Goal: Transaction & Acquisition: Download file/media

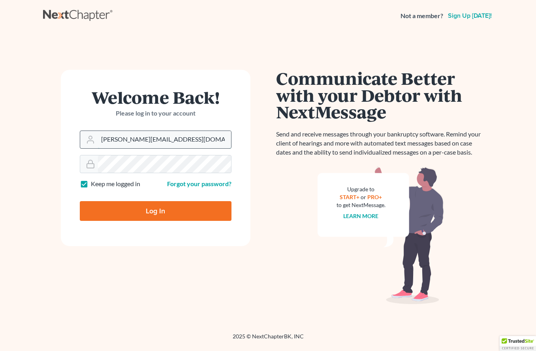
click at [194, 139] on input "kylie@attorneydebtfighters.com" at bounding box center [164, 139] width 133 height 17
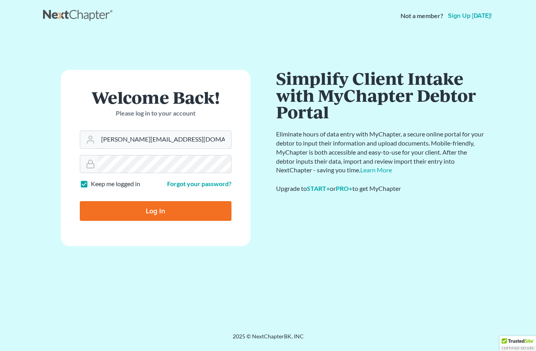
drag, startPoint x: 115, startPoint y: 140, endPoint x: 284, endPoint y: 145, distance: 169.4
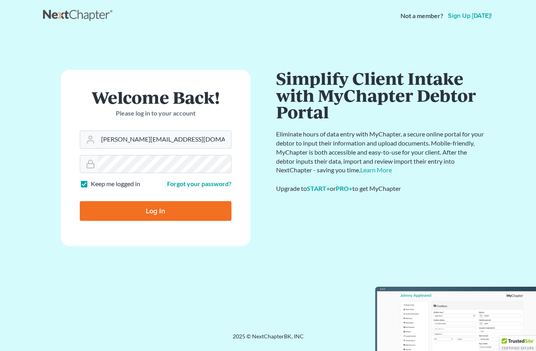
click at [284, 145] on div "Welcome Back! Please log in to your account Email Address kylie@attorneydebtfig…" at bounding box center [268, 173] width 450 height 244
type input "[EMAIL_ADDRESS][DOMAIN_NAME]"
click at [80, 201] on input "Log In" at bounding box center [156, 211] width 152 height 20
type input "Thinking..."
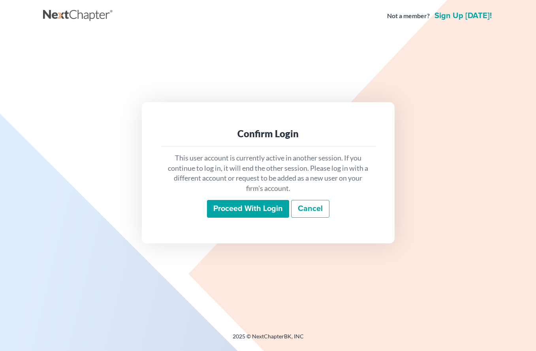
click at [267, 213] on input "Proceed with login" at bounding box center [248, 209] width 82 height 18
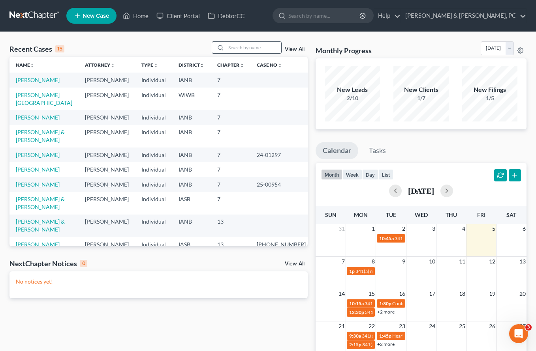
click at [242, 45] on input "search" at bounding box center [253, 47] width 55 height 11
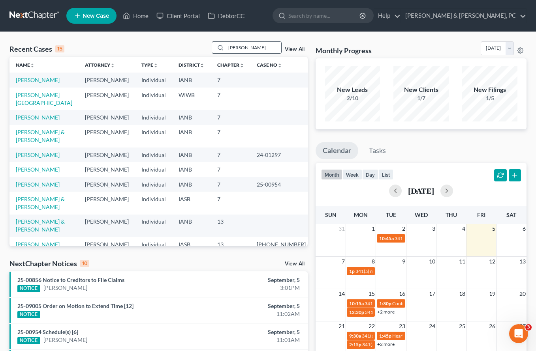
type input "[PERSON_NAME]"
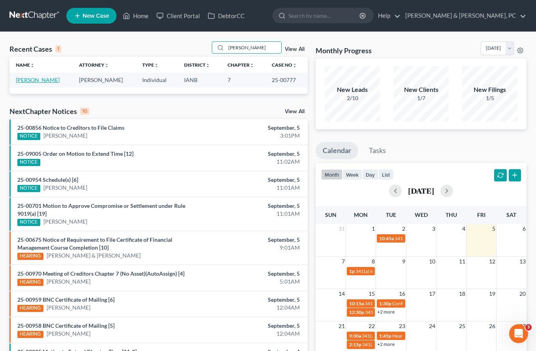
click at [36, 81] on link "[PERSON_NAME]" at bounding box center [38, 80] width 44 height 7
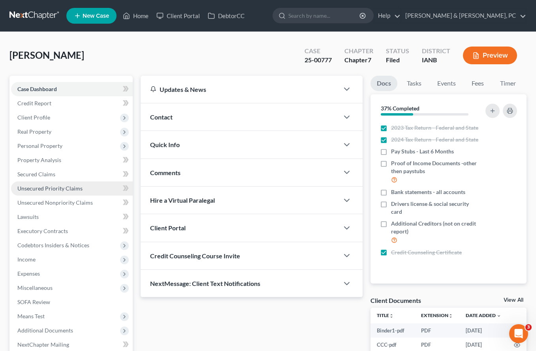
click at [49, 190] on span "Unsecured Priority Claims" at bounding box center [49, 188] width 65 height 7
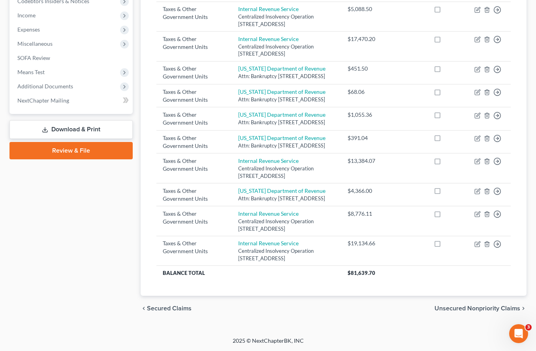
scroll to position [285, 0]
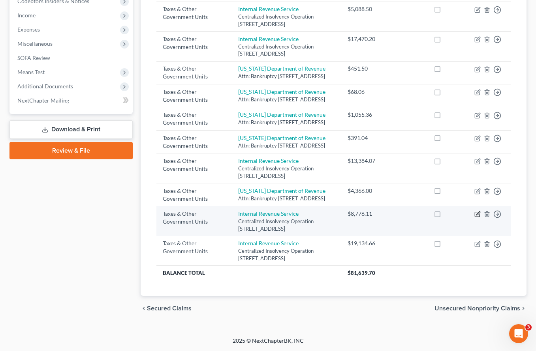
click at [476, 213] on icon "button" at bounding box center [477, 214] width 6 height 6
select select "0"
select select "39"
select select "0"
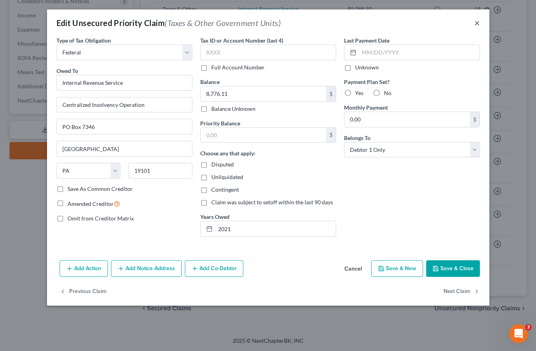
click at [477, 22] on button "×" at bounding box center [477, 22] width 6 height 9
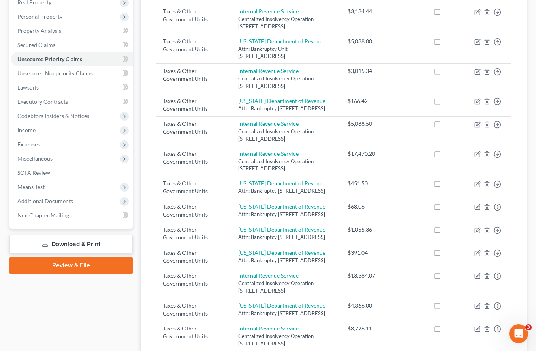
scroll to position [0, 0]
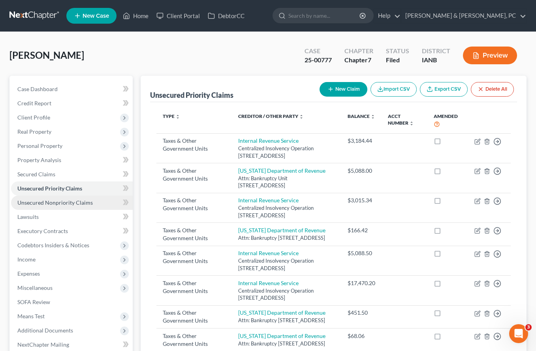
click at [55, 199] on span "Unsecured Nonpriority Claims" at bounding box center [54, 202] width 75 height 7
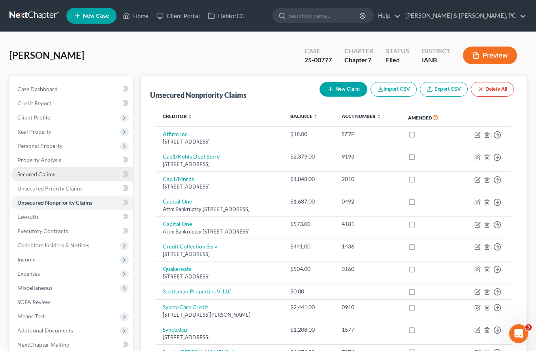
click at [39, 176] on span "Secured Claims" at bounding box center [36, 174] width 38 height 7
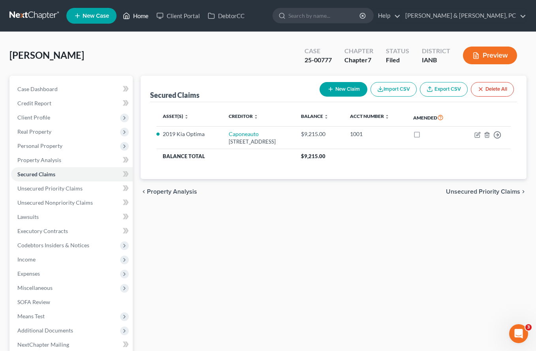
click at [131, 16] on link "Home" at bounding box center [136, 16] width 34 height 14
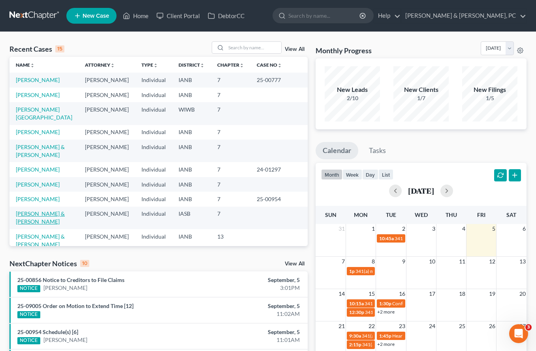
click at [65, 210] on link "[PERSON_NAME] & [PERSON_NAME]" at bounding box center [40, 217] width 49 height 15
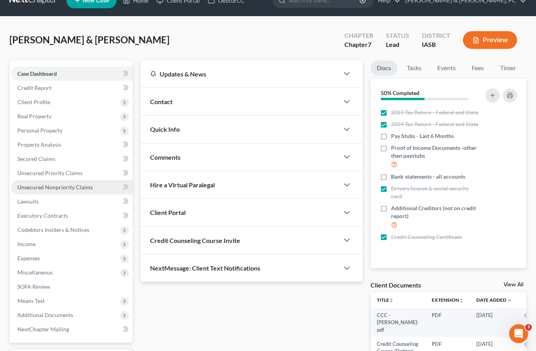
scroll to position [82, 0]
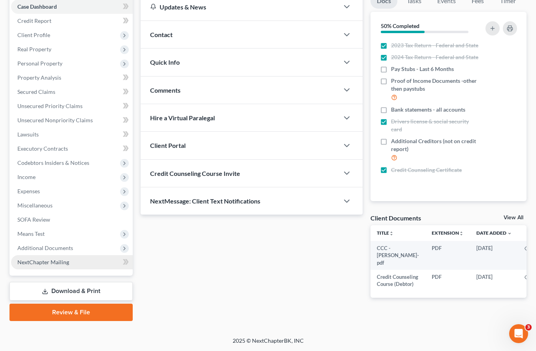
click at [61, 263] on span "NextChapter Mailing" at bounding box center [43, 262] width 52 height 7
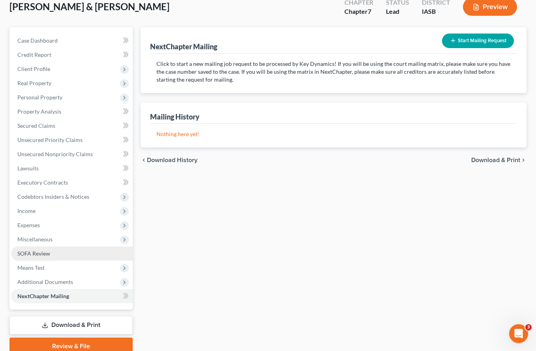
scroll to position [82, 0]
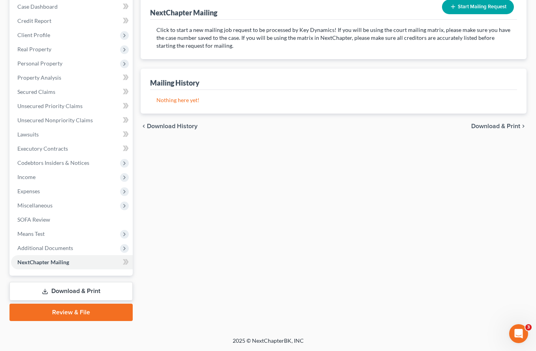
click at [71, 288] on link "Download & Print" at bounding box center [70, 291] width 123 height 19
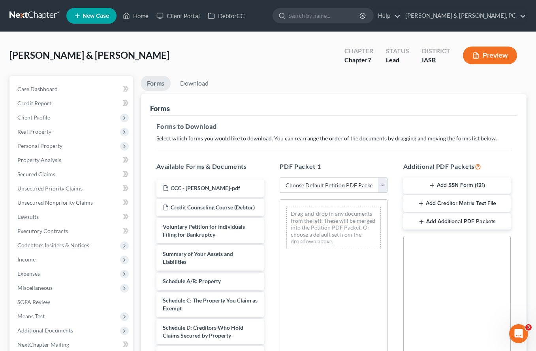
click at [323, 181] on select "Choose Default Petition PDF Packet Complete Bankruptcy Petition (all forms and …" at bounding box center [332, 186] width 107 height 16
select select "0"
click at [279, 178] on select "Choose Default Petition PDF Packet Complete Bankruptcy Petition (all forms and …" at bounding box center [332, 186] width 107 height 16
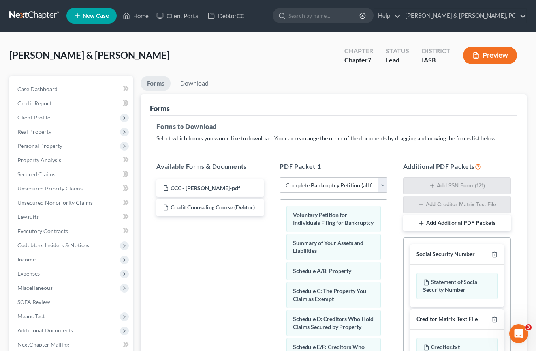
click at [500, 254] on div "Social Security Number" at bounding box center [457, 254] width 94 height 21
click at [497, 255] on icon "button" at bounding box center [494, 254] width 6 height 6
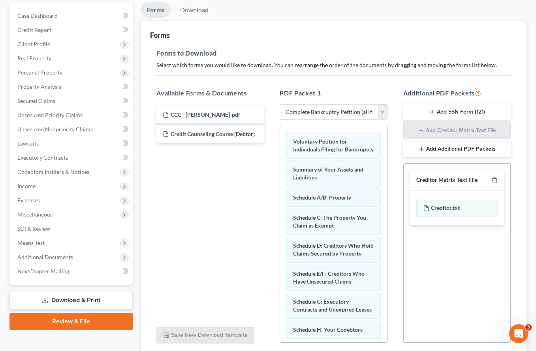
scroll to position [136, 0]
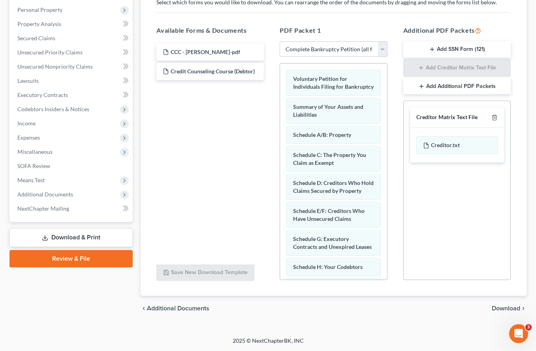
click at [510, 309] on span "Download" at bounding box center [505, 309] width 28 height 6
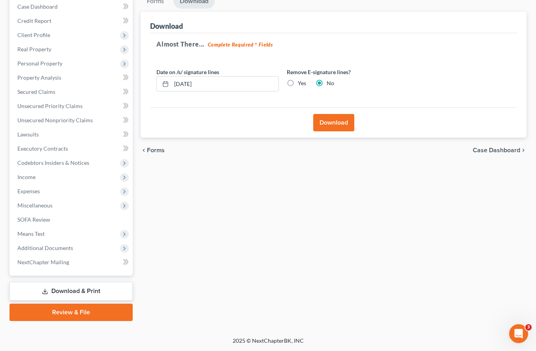
scroll to position [82, 0]
drag, startPoint x: 289, startPoint y: 83, endPoint x: 317, endPoint y: 105, distance: 35.6
click at [298, 83] on label "Yes" at bounding box center [302, 83] width 8 height 8
click at [301, 83] on input "Yes" at bounding box center [303, 81] width 5 height 5
radio input "true"
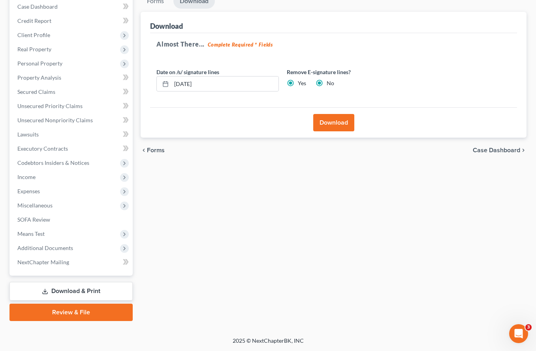
radio input "false"
click at [330, 124] on button "Download" at bounding box center [333, 122] width 41 height 17
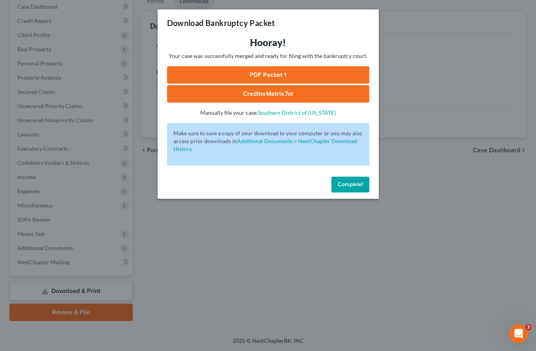
click at [268, 71] on link "PDF Packet 1" at bounding box center [268, 74] width 202 height 17
click at [253, 74] on link "PDF Packet 1" at bounding box center [268, 74] width 202 height 17
